Goal: Find specific page/section: Find specific page/section

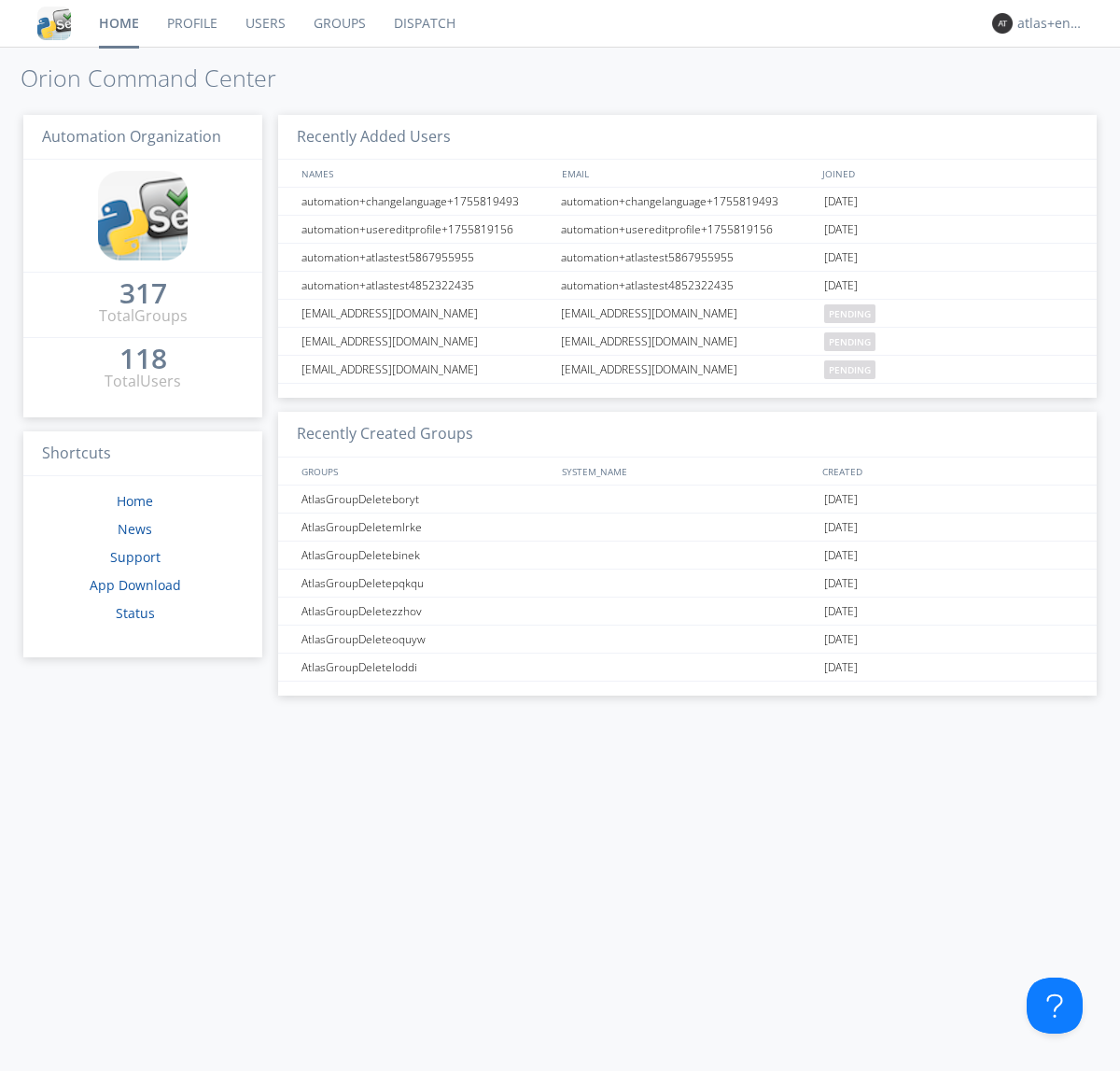
click at [423, 24] on link "Dispatch" at bounding box center [424, 24] width 90 height 47
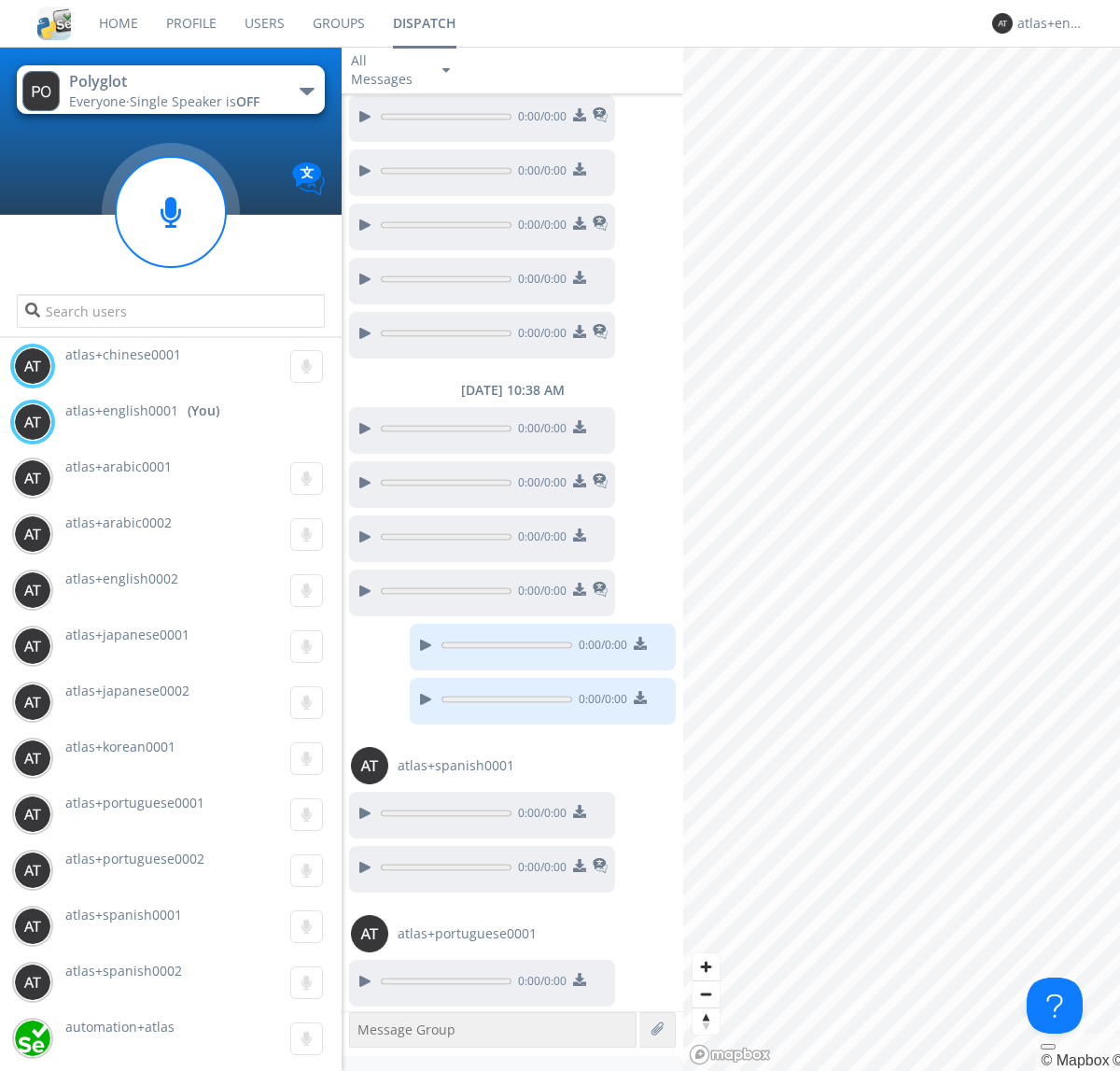
scroll to position [502, 0]
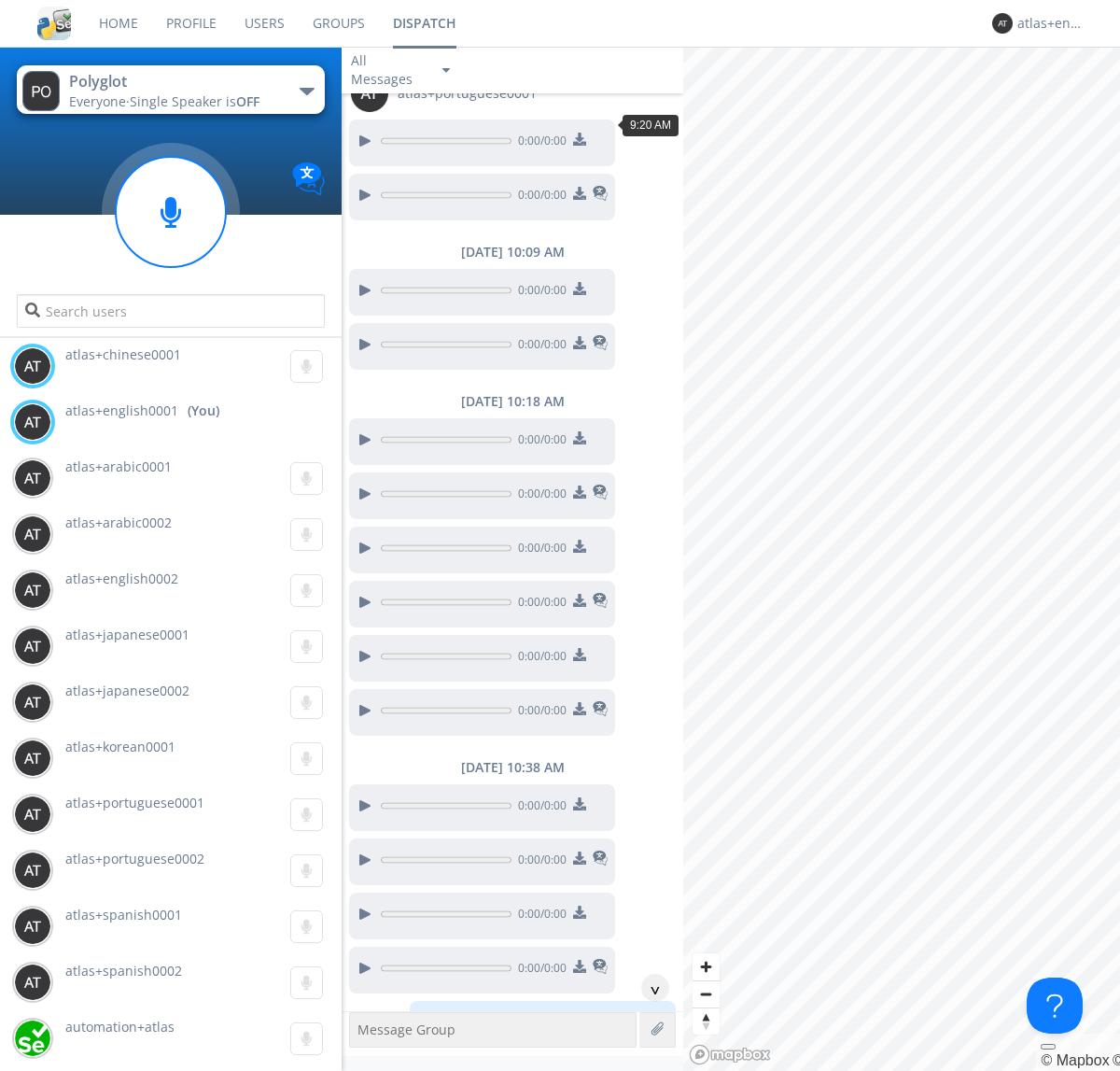
scroll to position [434, 0]
click at [648, 988] on div "^" at bounding box center [655, 988] width 28 height 28
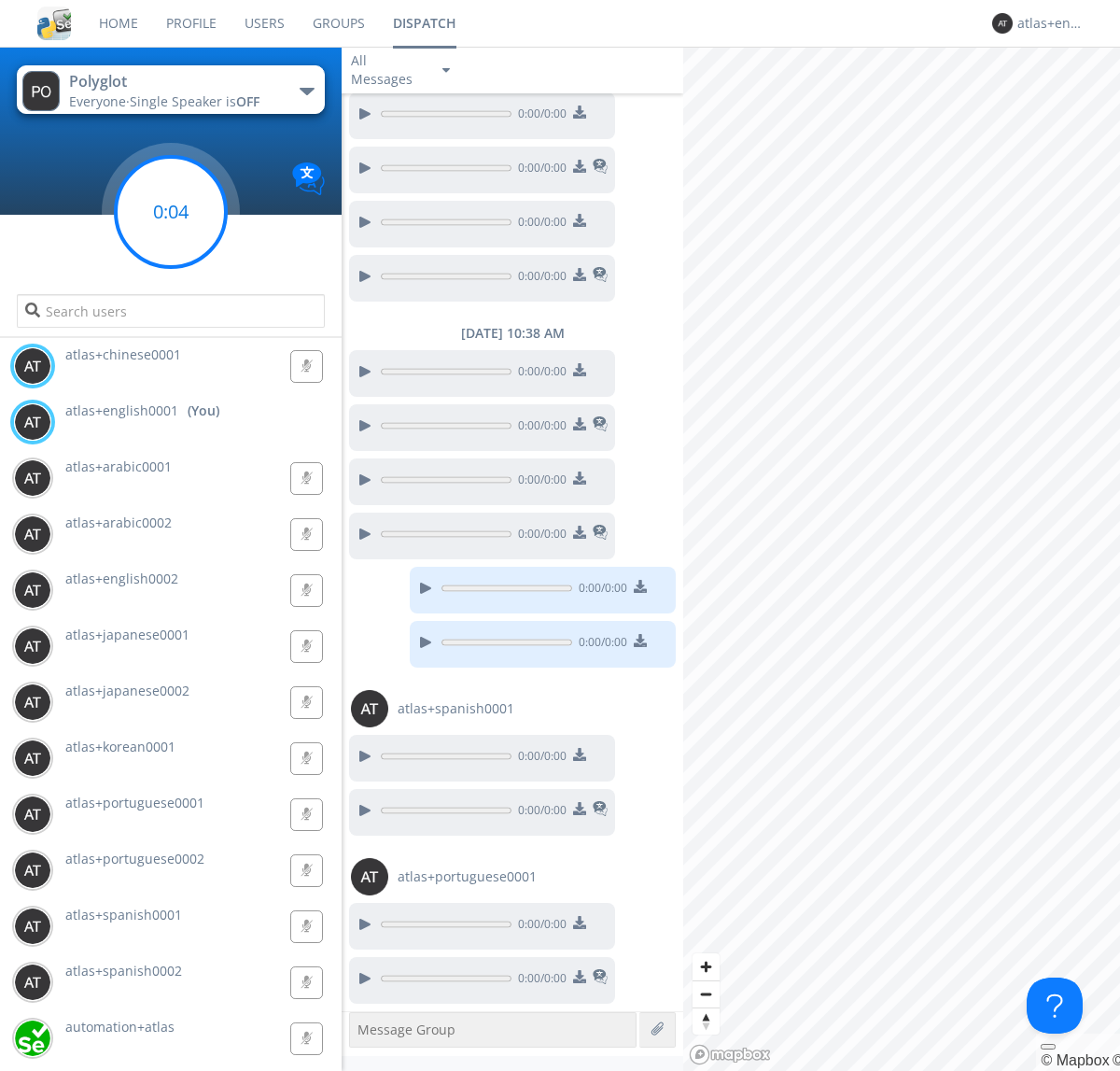
scroll to position [963, 0]
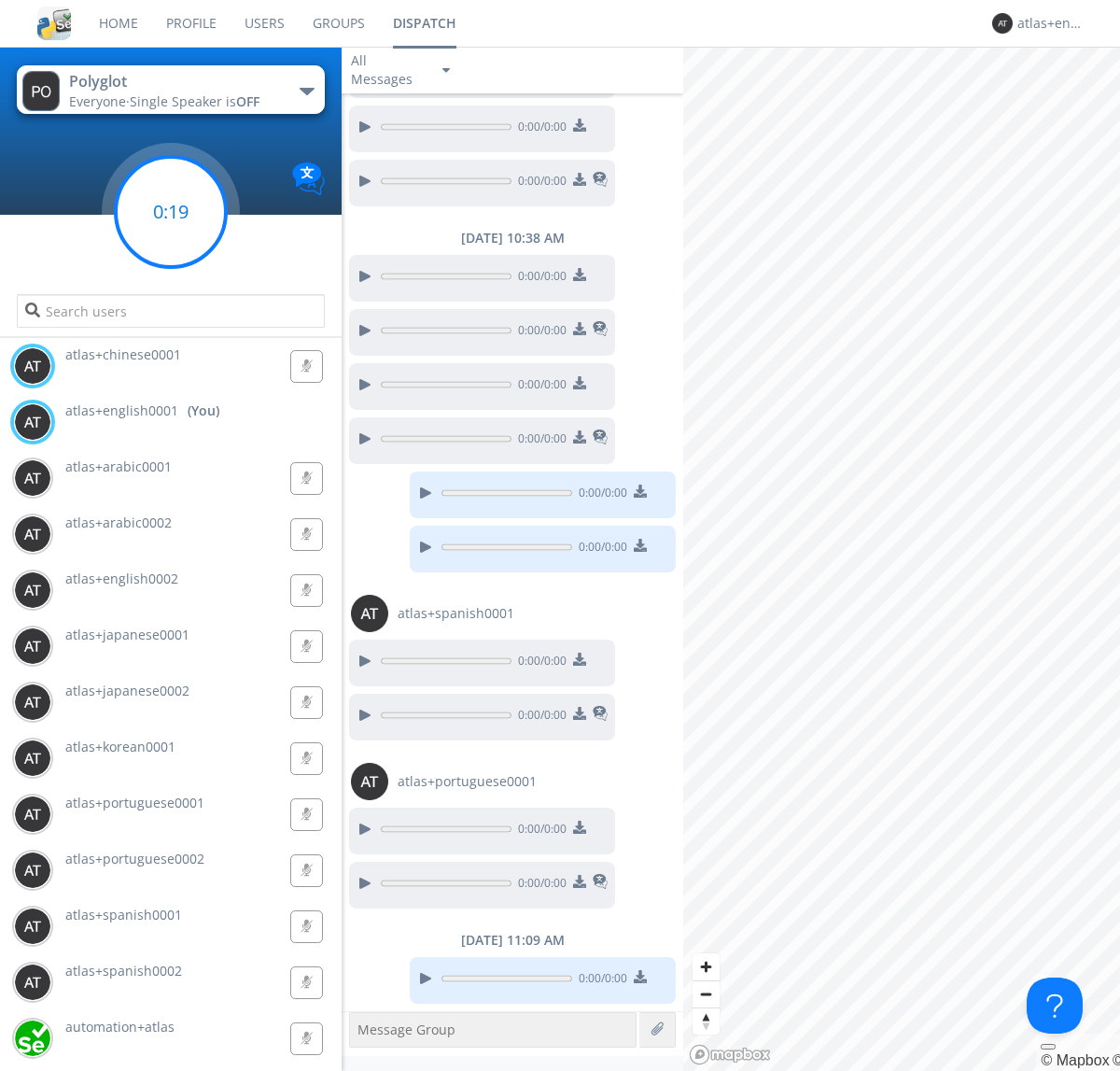
click at [171, 212] on g at bounding box center [171, 211] width 110 height 110
click at [1047, 24] on div "atlas+english0001" at bounding box center [1052, 24] width 70 height 19
